Goal: Transaction & Acquisition: Purchase product/service

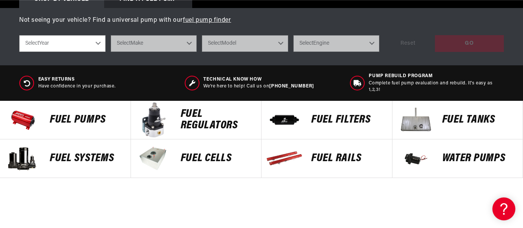
click at [458, 121] on p "Fuel Tanks" at bounding box center [478, 119] width 73 height 11
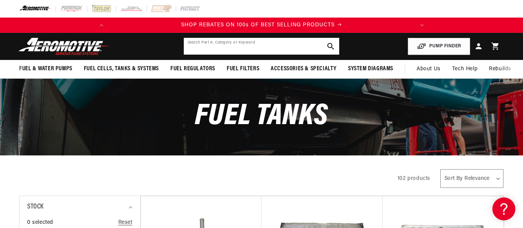
click at [198, 45] on input "text" at bounding box center [262, 46] width 156 height 17
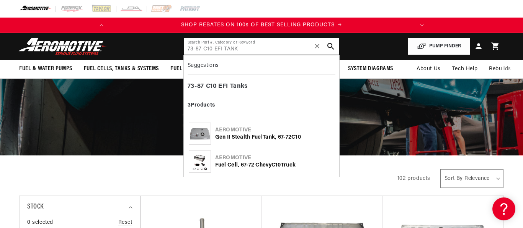
type input "73-87 C10 EFI TANK"
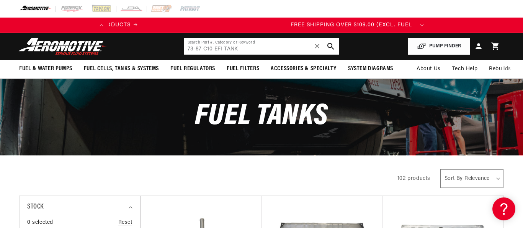
scroll to position [0, 289]
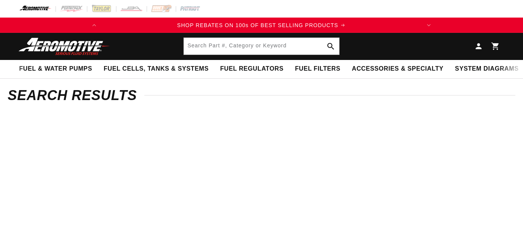
type input "C10 TANK"
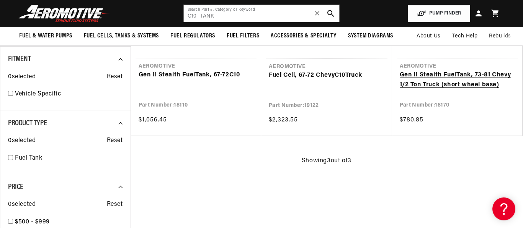
click at [447, 81] on link "Gen II Stealth Fuel Tank , 73-81 Chevy 1/2 Ton Truck (short wheel base)" at bounding box center [457, 80] width 115 height 20
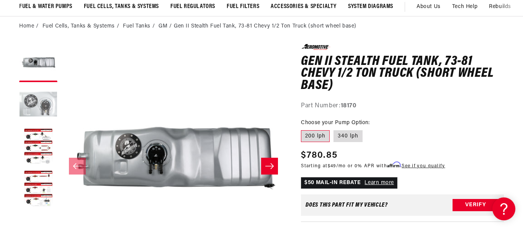
click at [30, 108] on button "Load image 2 in gallery view" at bounding box center [38, 105] width 38 height 38
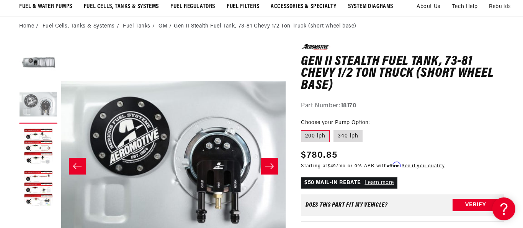
scroll to position [0, 303]
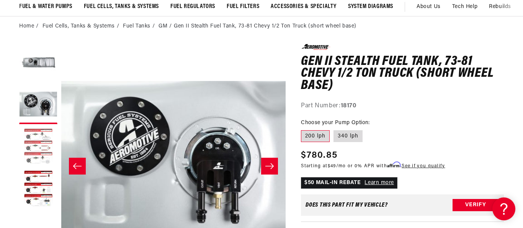
click at [35, 145] on button "Load image 3 in gallery view" at bounding box center [38, 147] width 38 height 38
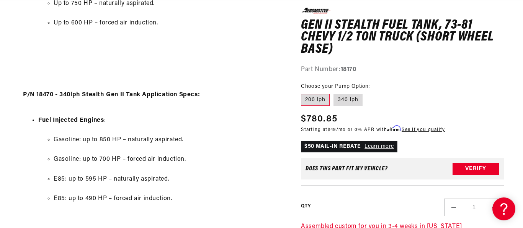
scroll to position [0, 0]
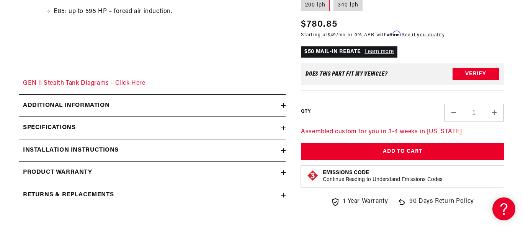
click at [44, 109] on h2 "Additional information" at bounding box center [66, 106] width 86 height 10
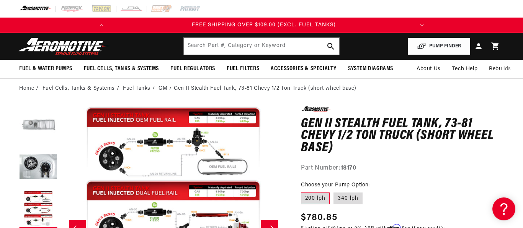
click at [30, 123] on button "Load image 1 in gallery view" at bounding box center [38, 125] width 38 height 38
